Goal: Find contact information: Find contact information

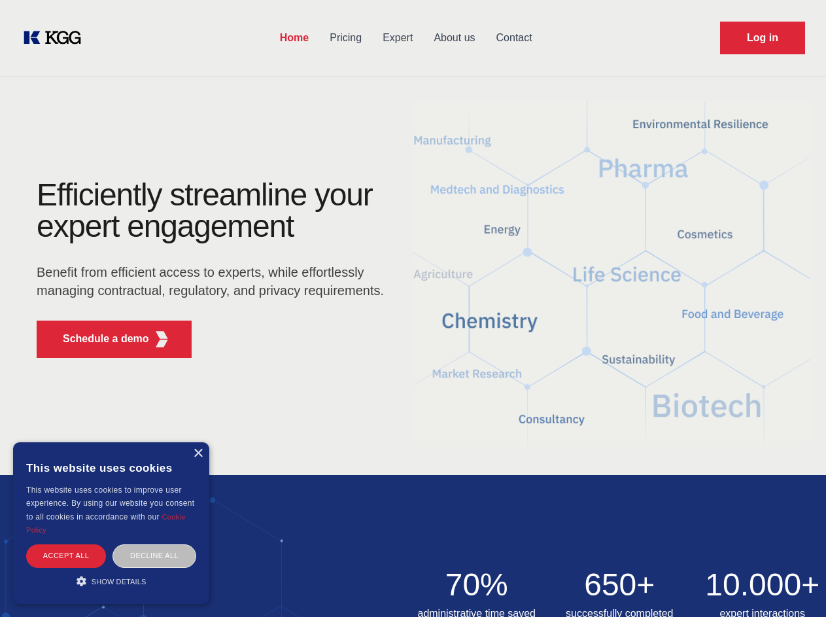
click at [413, 308] on div "Efficiently streamline your expert engagement Benefit from efficient access to …" at bounding box center [215, 273] width 398 height 189
click at [98, 339] on p "Schedule a demo" at bounding box center [106, 339] width 86 height 16
click at [198, 453] on div "× This website uses cookies This website uses cookies to improve user experienc…" at bounding box center [111, 523] width 196 height 162
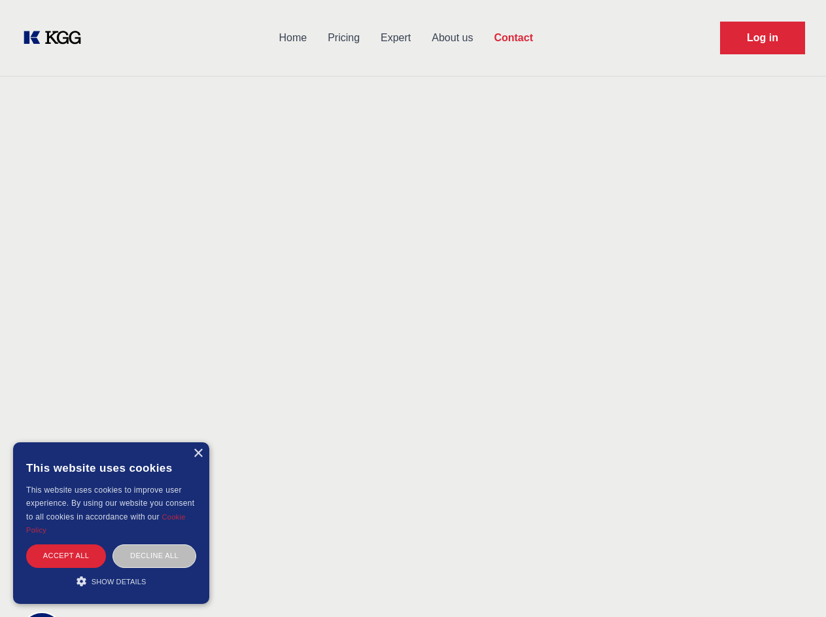
click at [66, 555] on div "Accept all" at bounding box center [66, 555] width 80 height 23
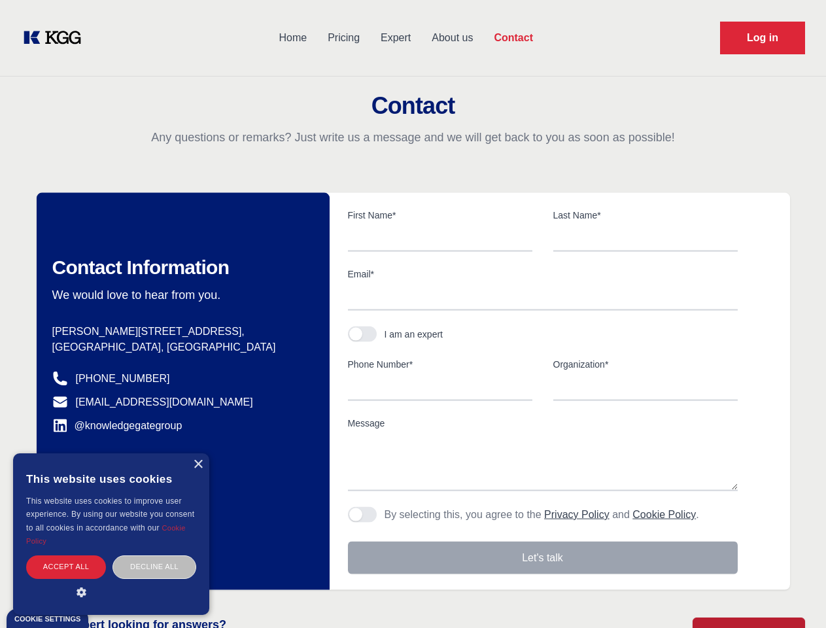
click at [154, 555] on div "Decline all" at bounding box center [155, 566] width 84 height 23
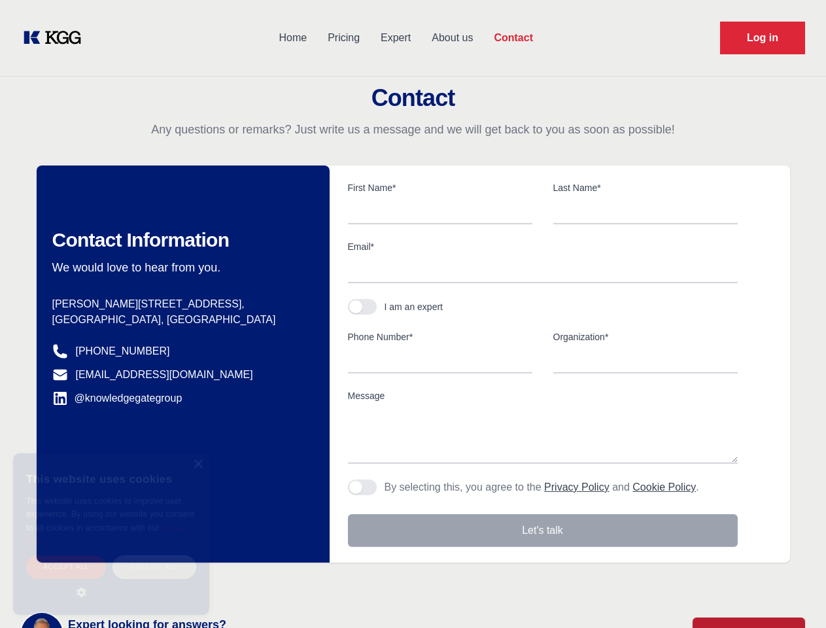
click at [111, 581] on main "Contact Any questions or remarks? Just write us a message and we will get back …" at bounding box center [413, 340] width 826 height 681
